Goal: Information Seeking & Learning: Learn about a topic

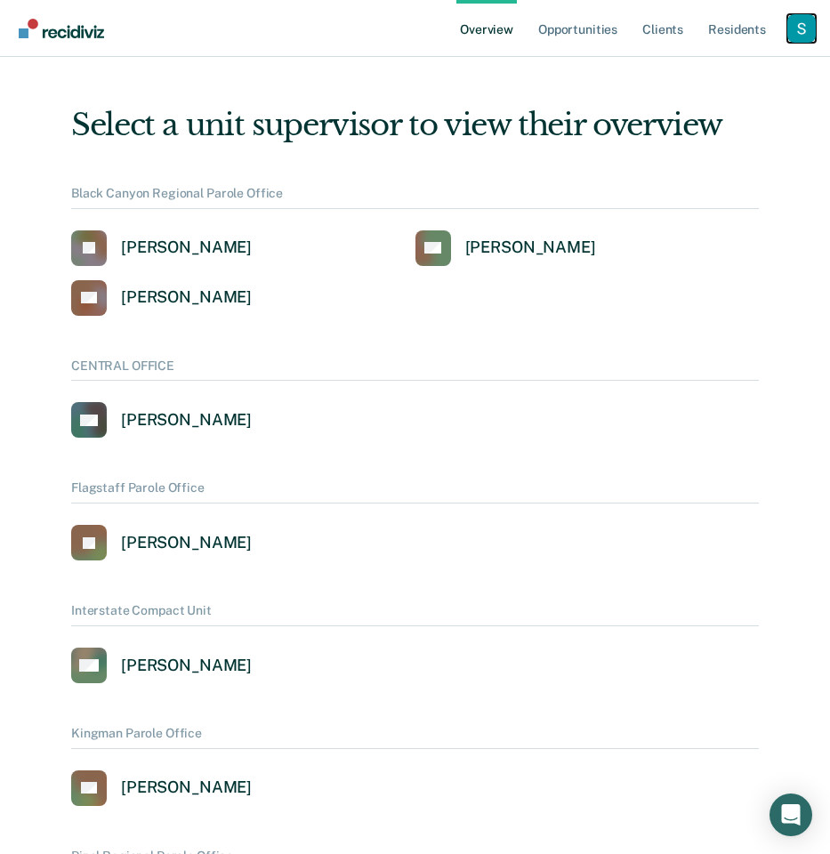
click at [794, 32] on div "Profile dropdown button" at bounding box center [802, 28] width 28 height 28
click at [675, 68] on link "Profile" at bounding box center [730, 71] width 143 height 15
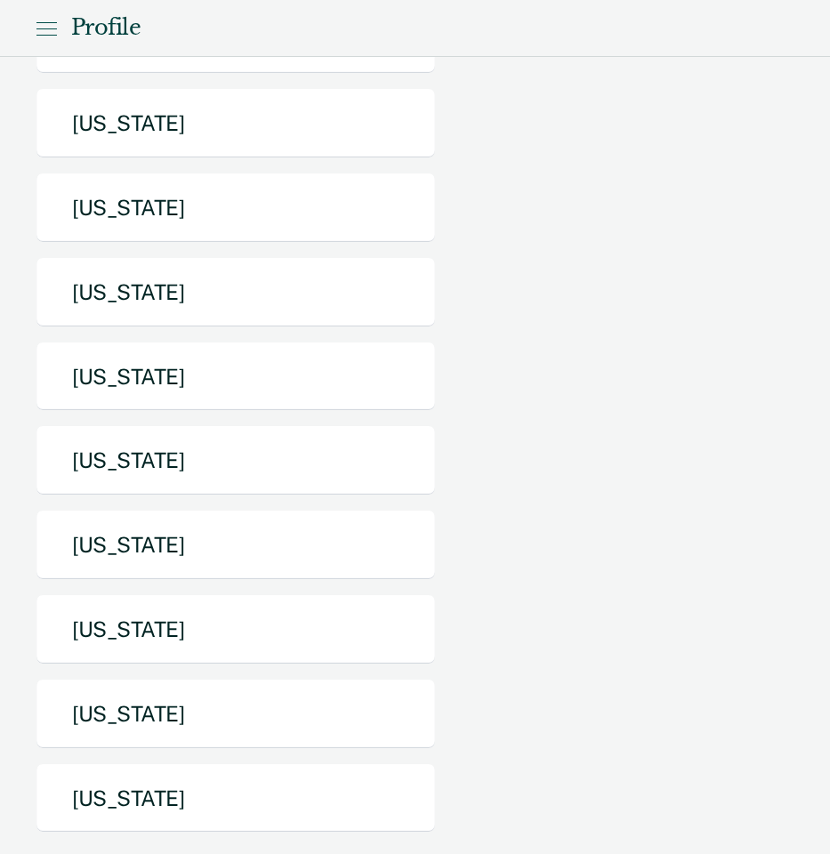
scroll to position [643, 0]
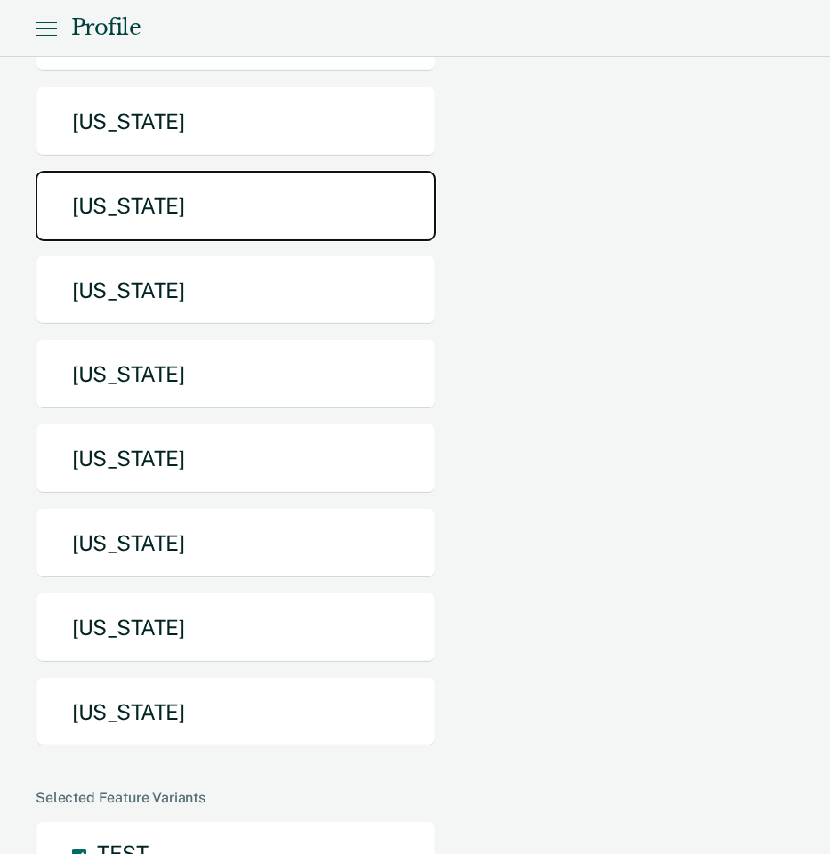
click at [235, 171] on button "[US_STATE]" at bounding box center [236, 206] width 400 height 70
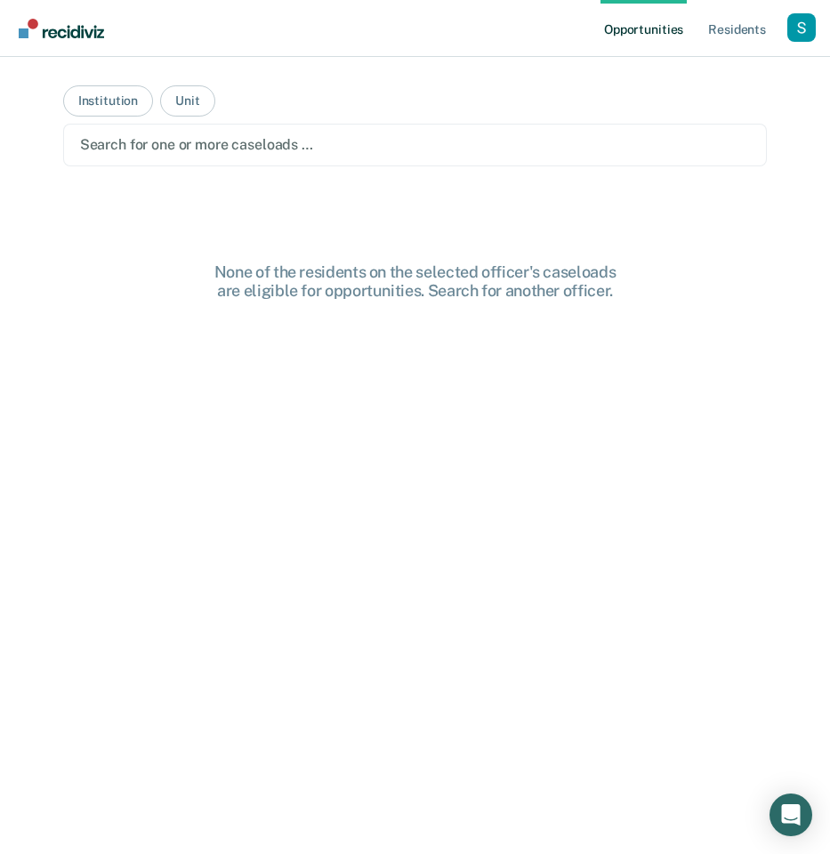
click at [183, 152] on div at bounding box center [415, 144] width 671 height 20
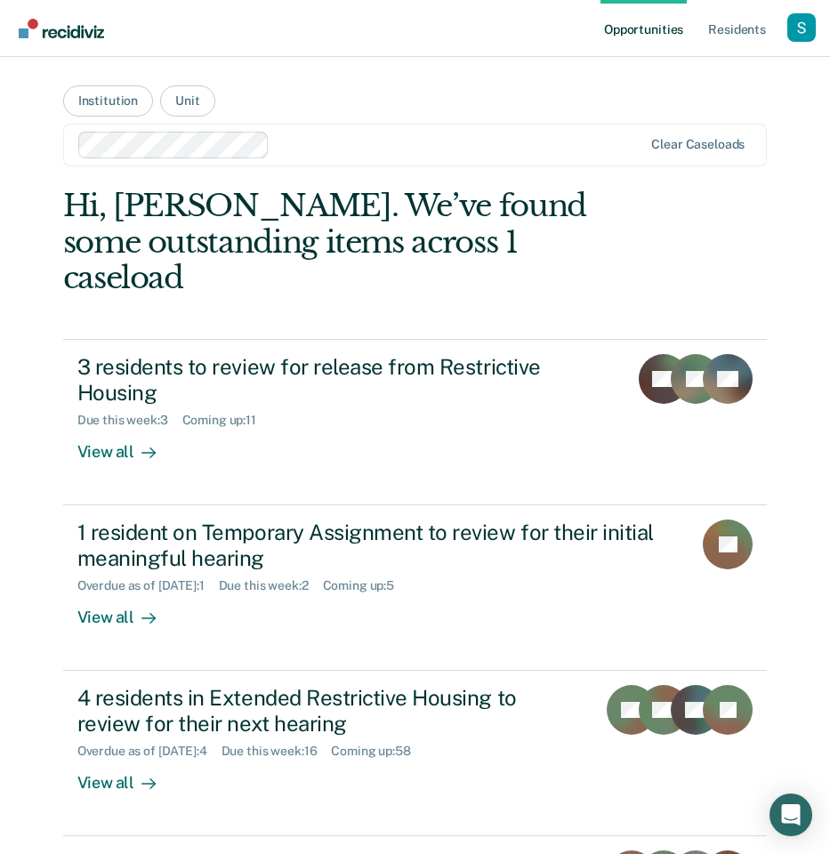
click at [504, 255] on div "Hi, [PERSON_NAME]. We’ve found some outstanding items across 1 caseload" at bounding box center [344, 242] width 563 height 109
click at [196, 107] on button "Unit" at bounding box center [187, 100] width 54 height 31
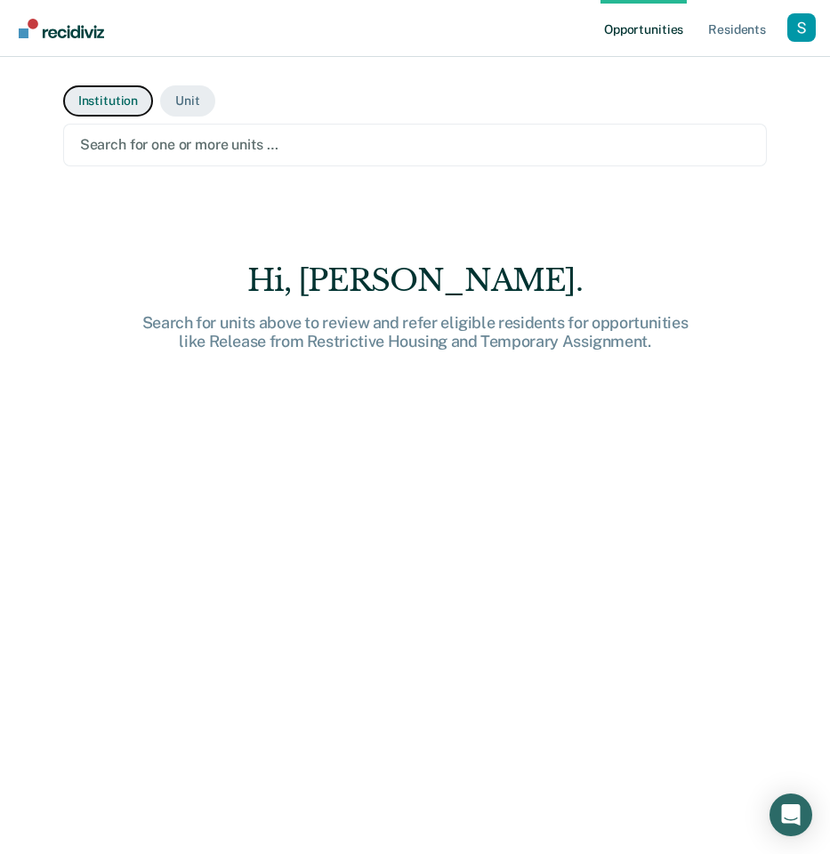
click at [102, 105] on button "Institution" at bounding box center [108, 100] width 90 height 31
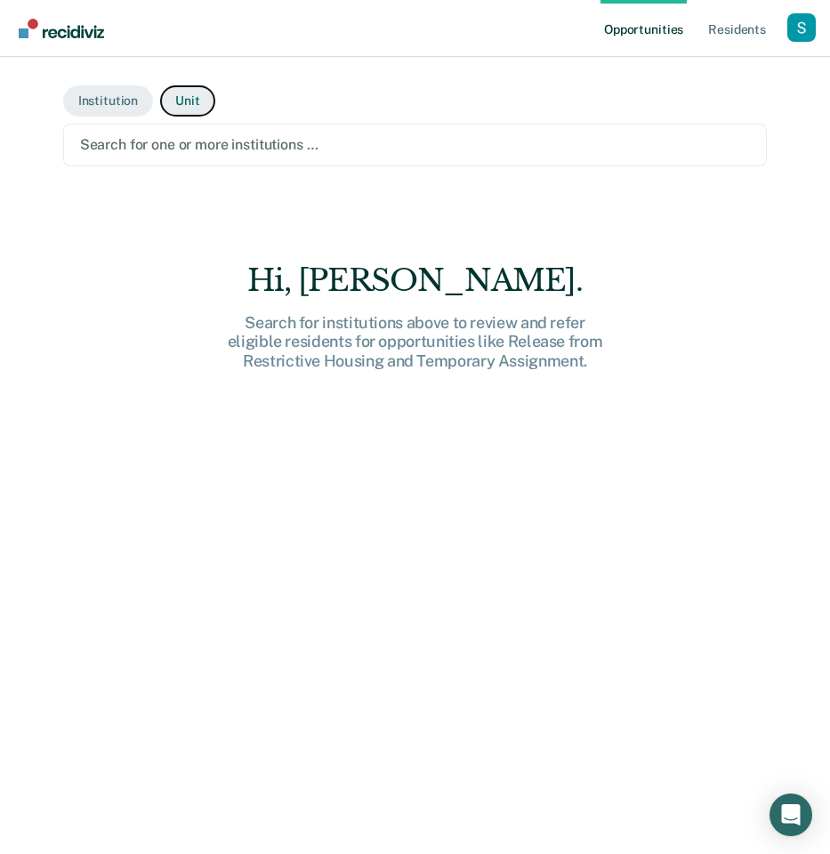
click at [193, 88] on button "Unit" at bounding box center [187, 100] width 54 height 31
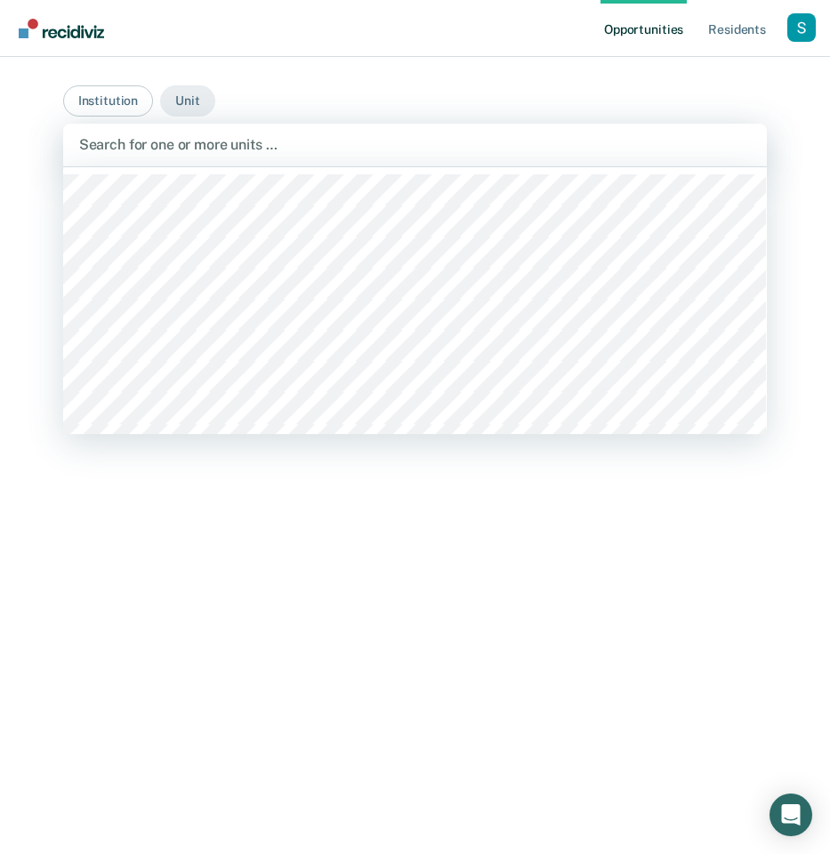
click at [207, 145] on div at bounding box center [415, 144] width 673 height 20
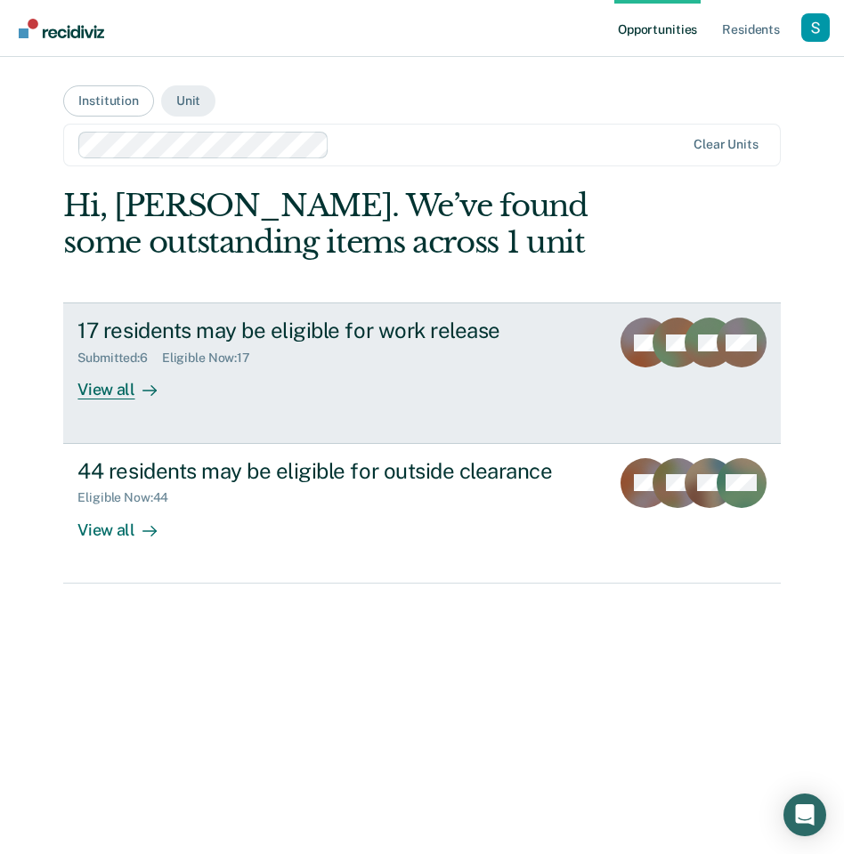
click at [389, 329] on div "17 residents may be eligible for work release" at bounding box center [335, 331] width 517 height 26
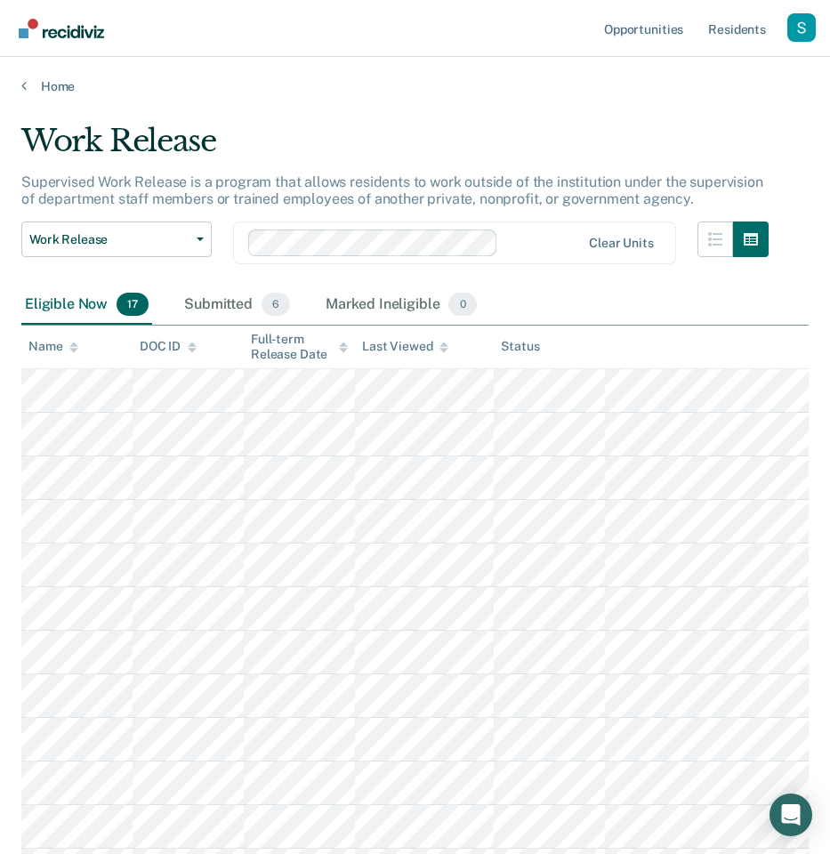
click at [143, 152] on div "Work Release" at bounding box center [395, 148] width 748 height 51
click at [142, 152] on div "Work Release" at bounding box center [395, 148] width 748 height 51
click at [136, 185] on p "Supervised Work Release is a program that allows residents to work outside of t…" at bounding box center [392, 191] width 742 height 34
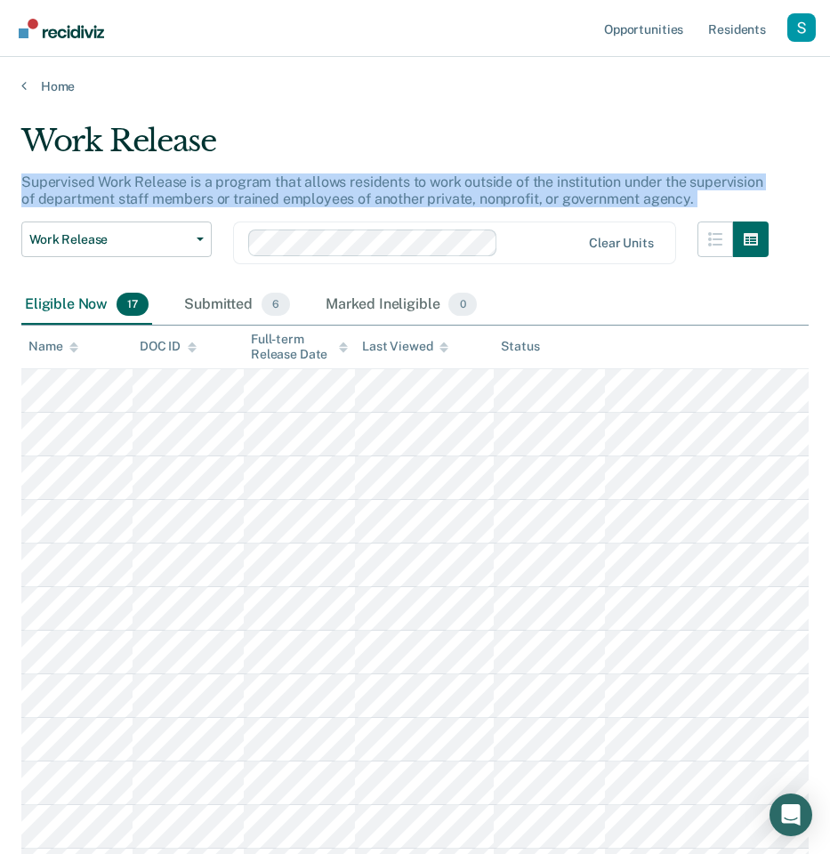
click at [136, 185] on p "Supervised Work Release is a program that allows residents to work outside of t…" at bounding box center [392, 191] width 742 height 34
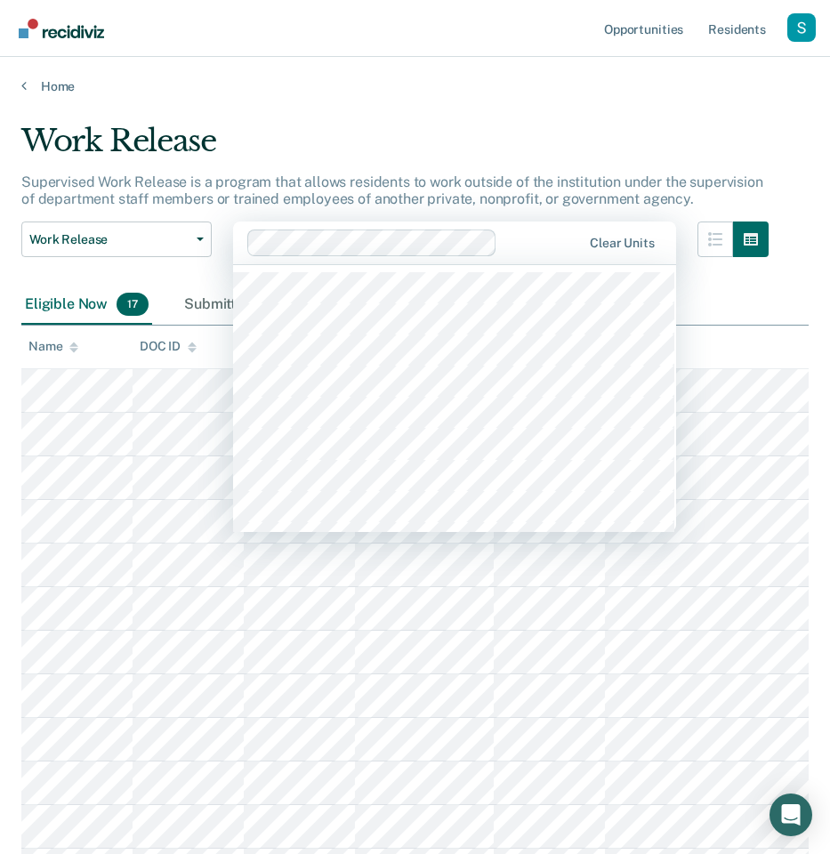
click at [392, 230] on div "Clear units" at bounding box center [454, 243] width 443 height 43
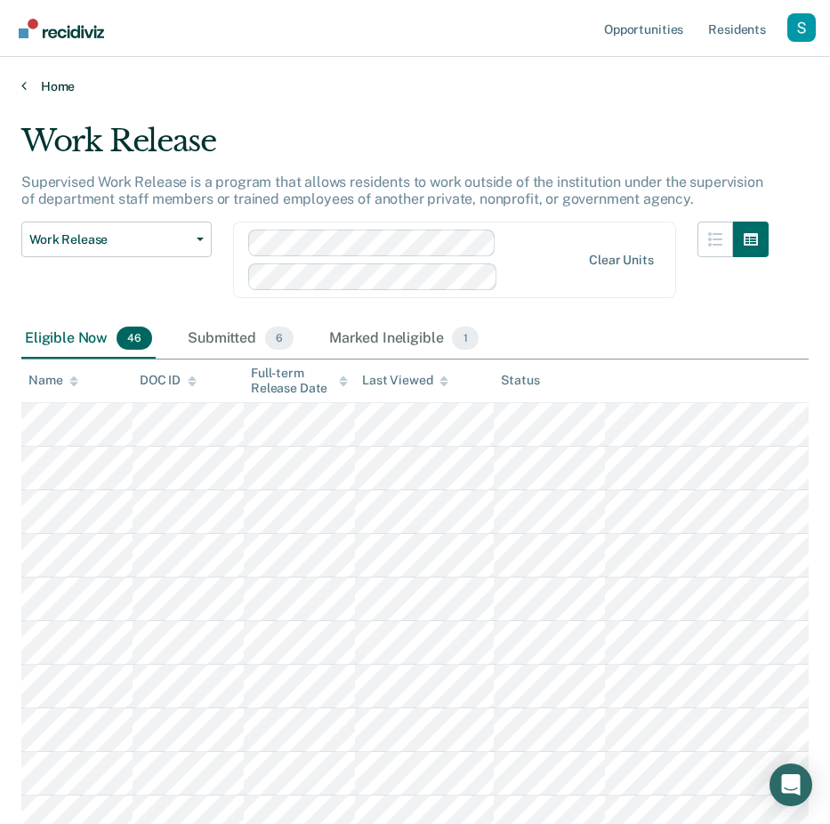
click at [38, 85] on link "Home" at bounding box center [415, 86] width 788 height 16
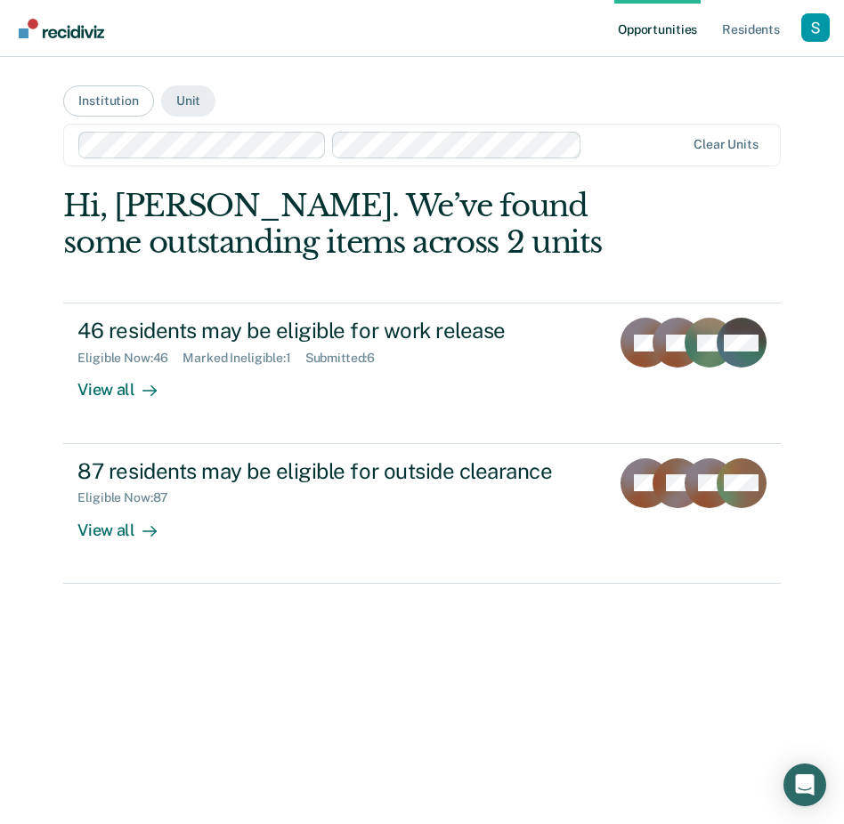
click at [207, 280] on div "Hi, [PERSON_NAME]. We’ve found some outstanding items across 2 units 46 residen…" at bounding box center [421, 386] width 716 height 396
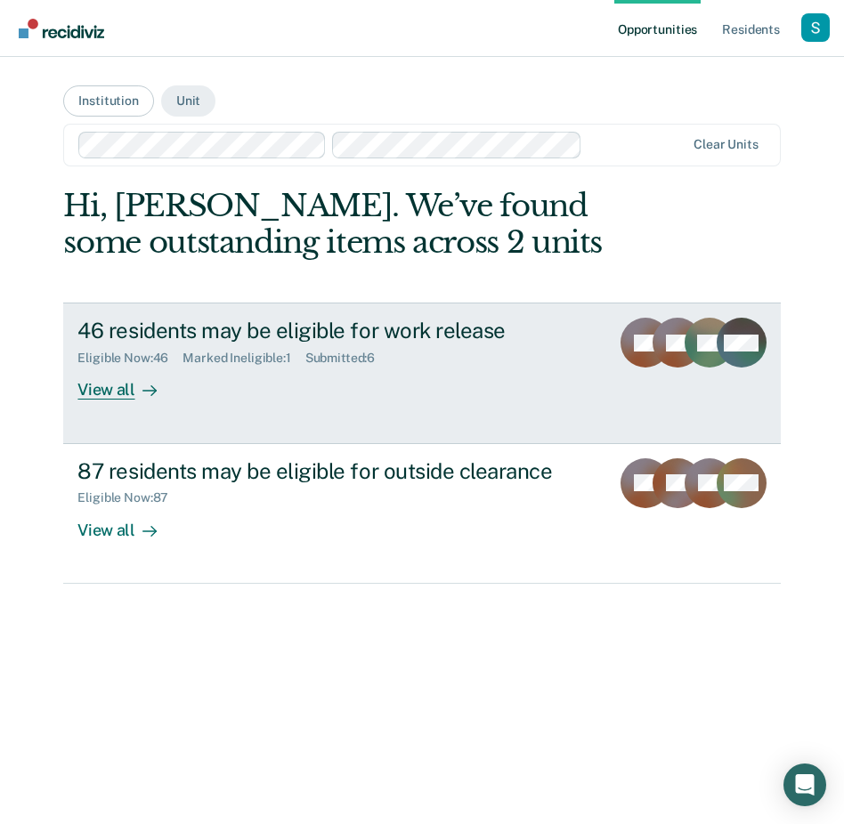
click at [246, 350] on div "Eligible Now : 46 Marked Ineligible : 1 Submitted : 6" at bounding box center [335, 355] width 517 height 22
